Goal: Information Seeking & Learning: Learn about a topic

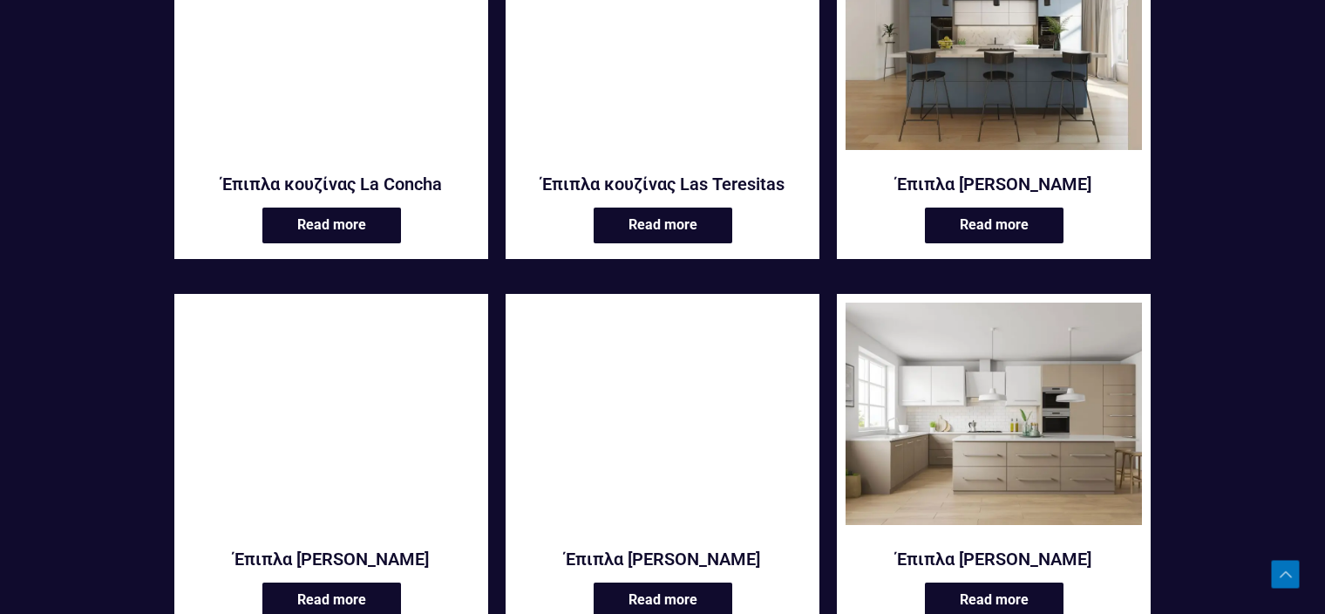
scroll to position [2090, 0]
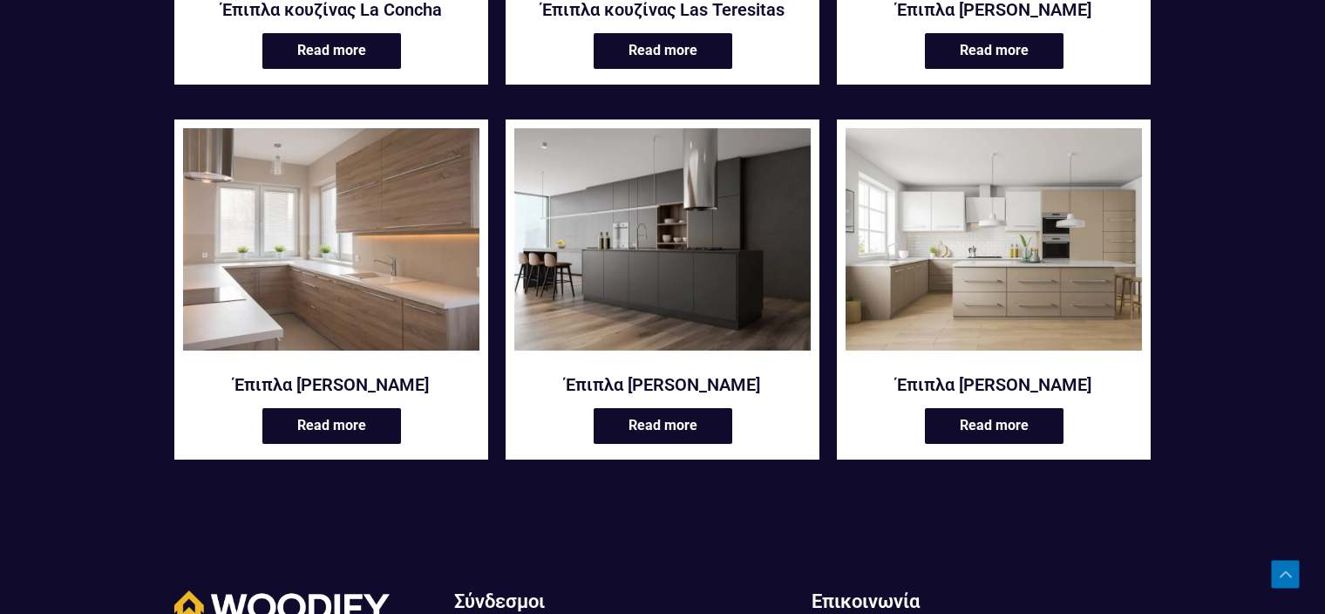
click at [695, 288] on img at bounding box center [662, 239] width 296 height 222
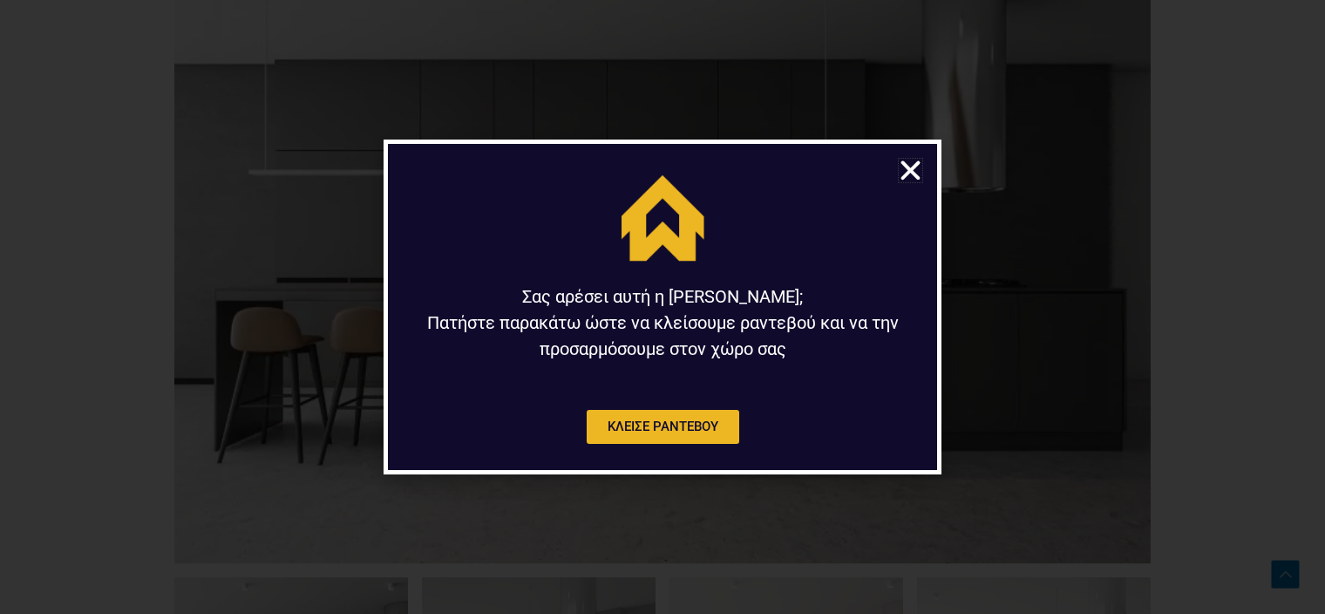
scroll to position [785, 0]
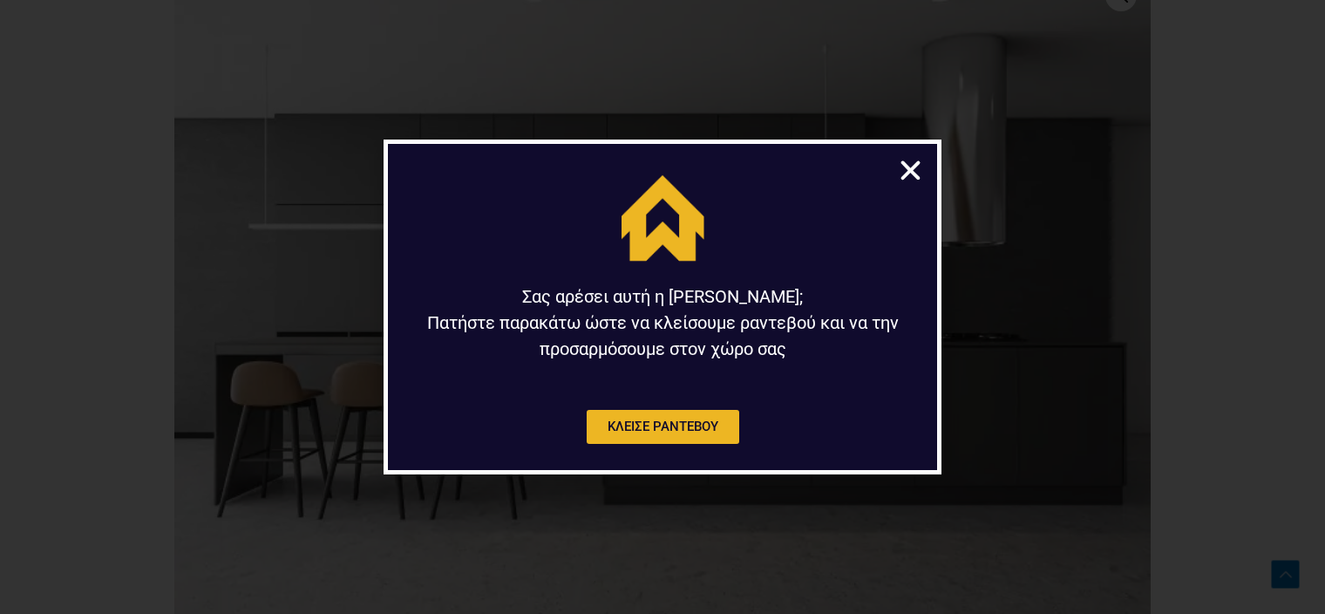
click at [913, 175] on icon "Close" at bounding box center [910, 170] width 27 height 27
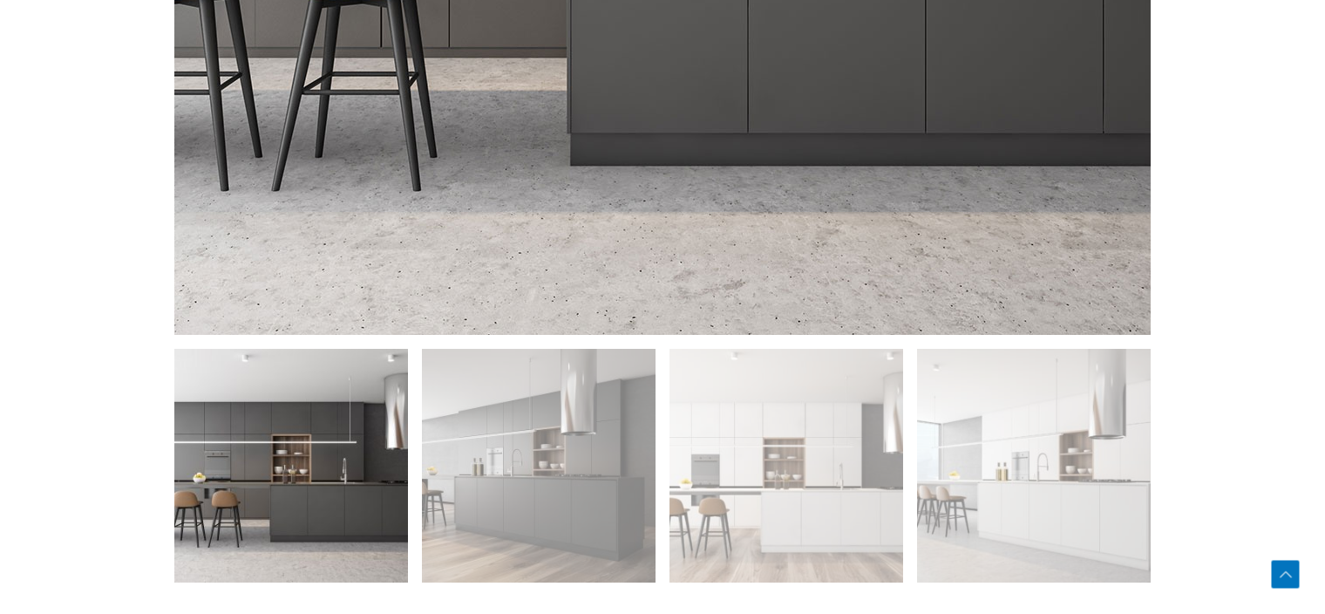
scroll to position [1133, 0]
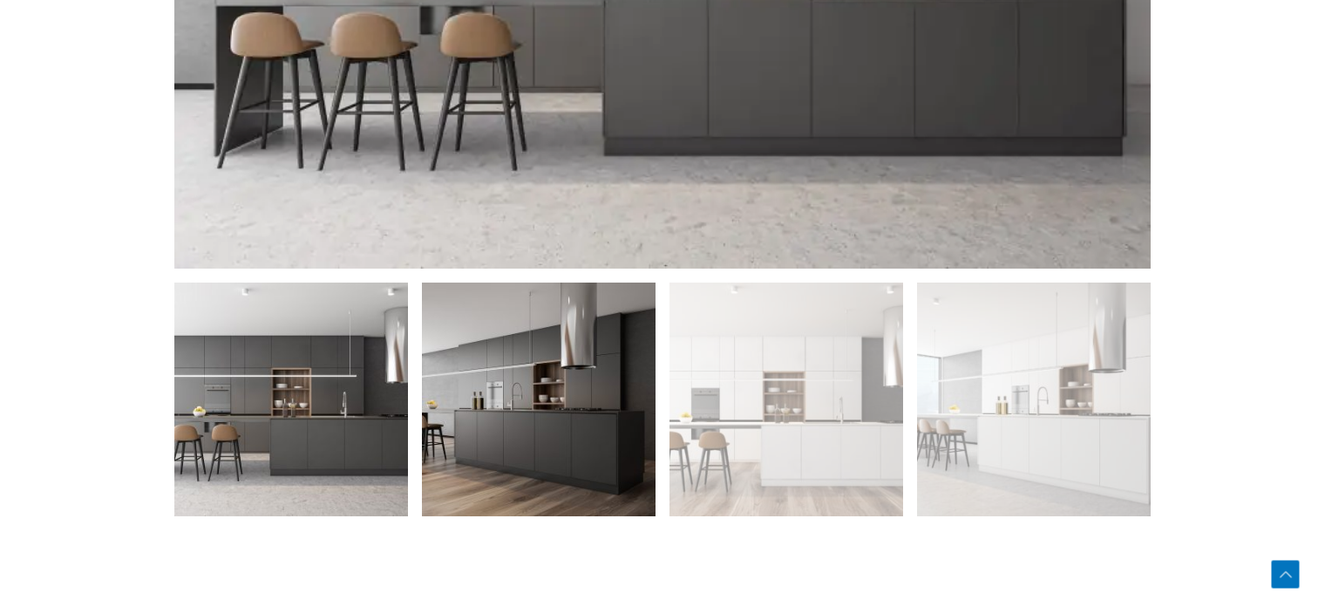
click at [568, 437] on img at bounding box center [539, 399] width 234 height 234
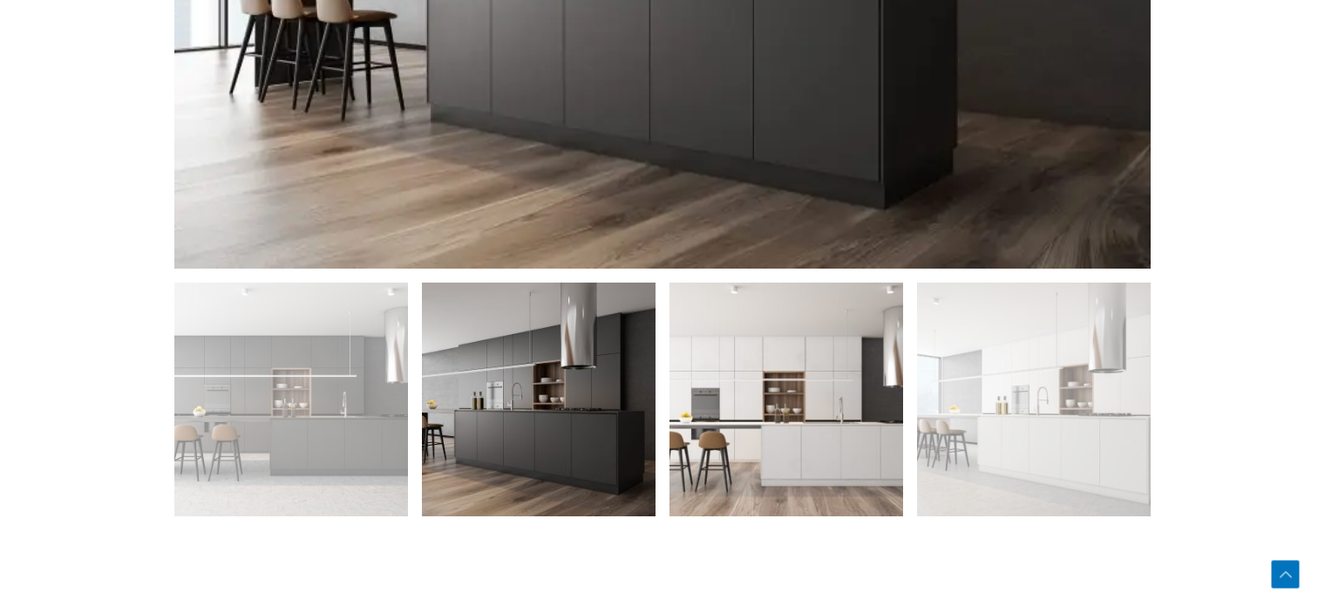
click at [773, 419] on img at bounding box center [787, 399] width 234 height 234
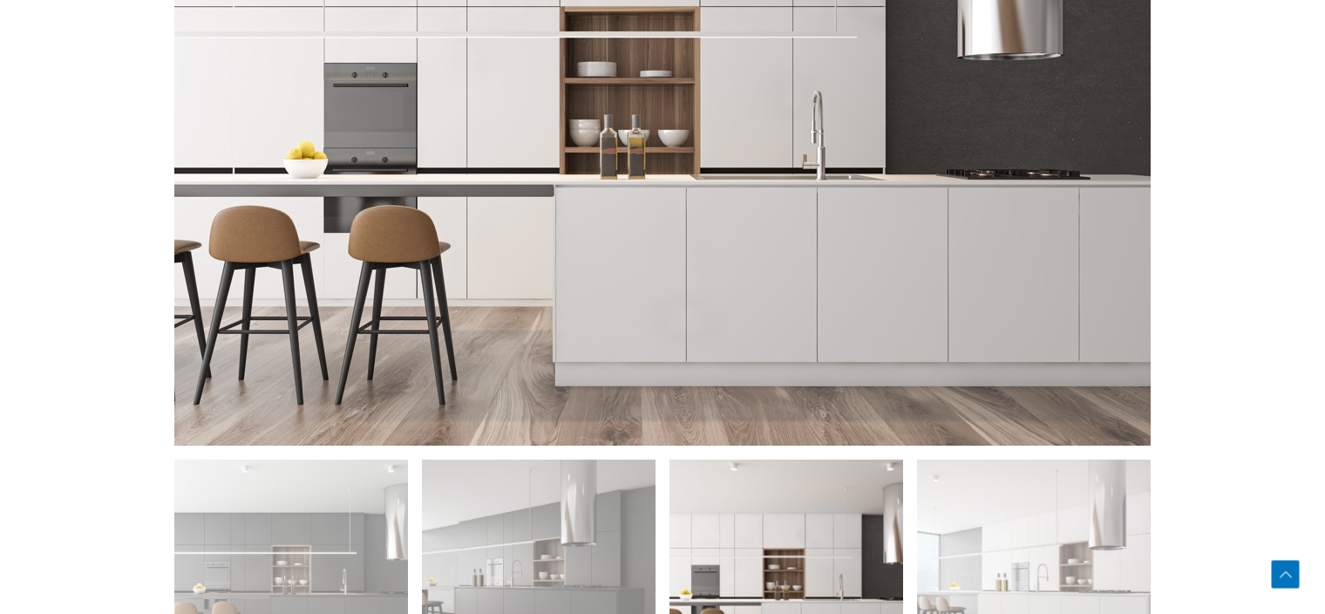
scroll to position [1046, 0]
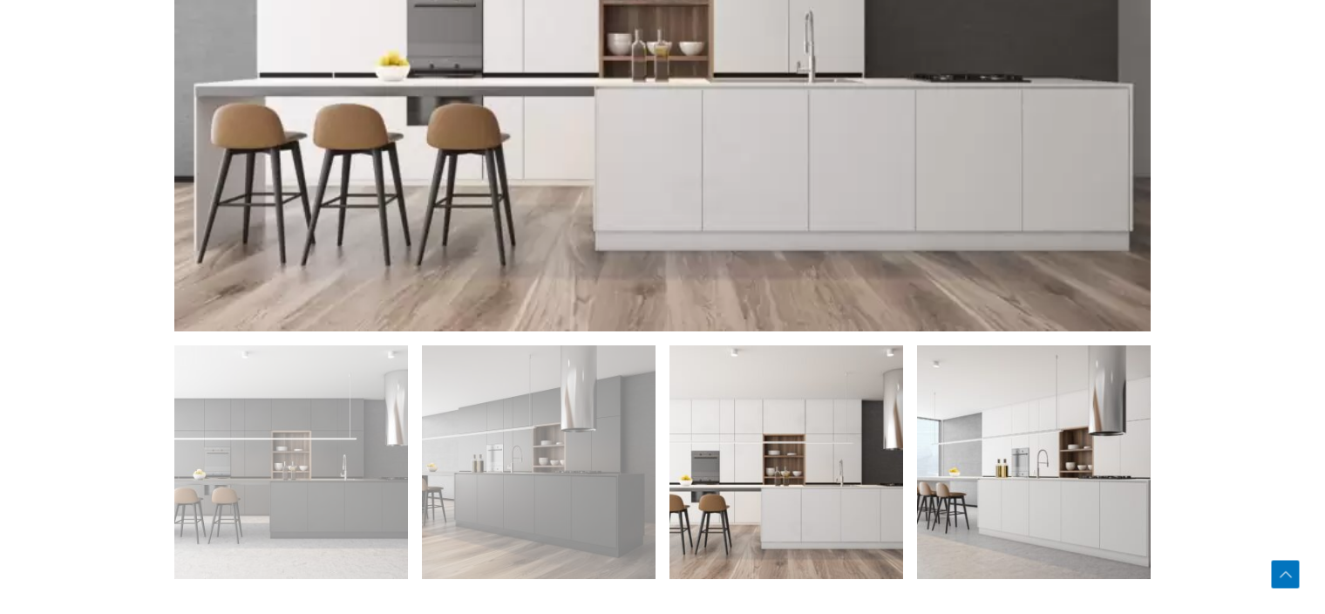
click at [1056, 474] on img at bounding box center [1034, 462] width 234 height 234
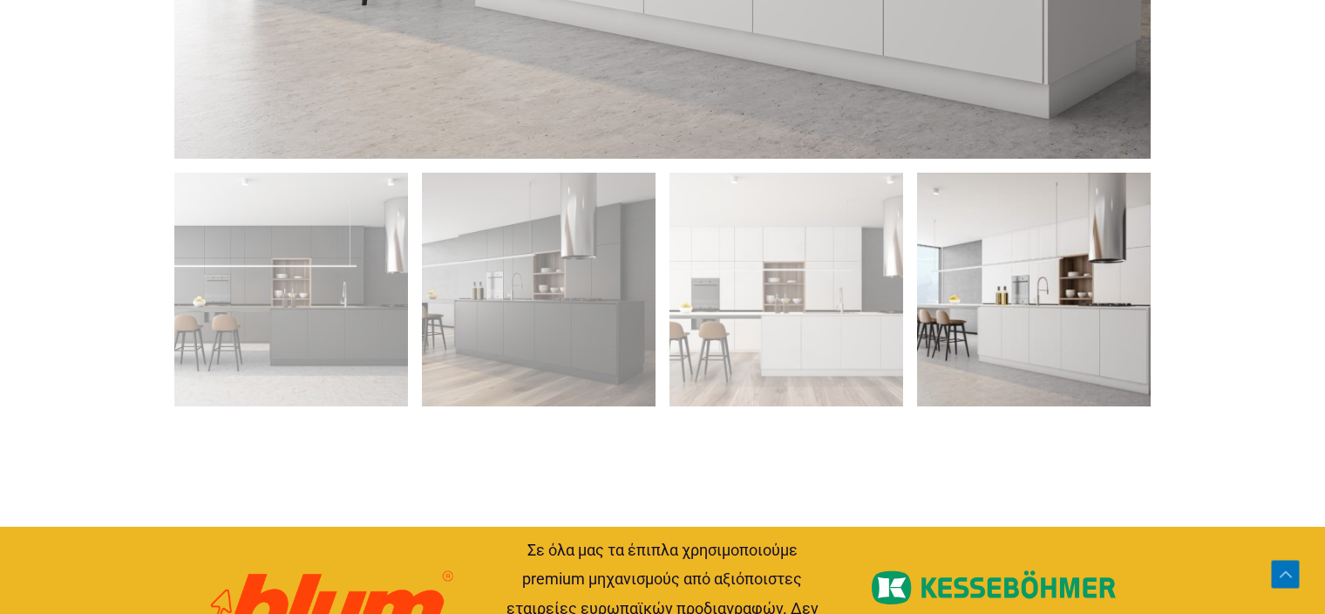
scroll to position [1133, 0]
